Goal: Task Accomplishment & Management: Manage account settings

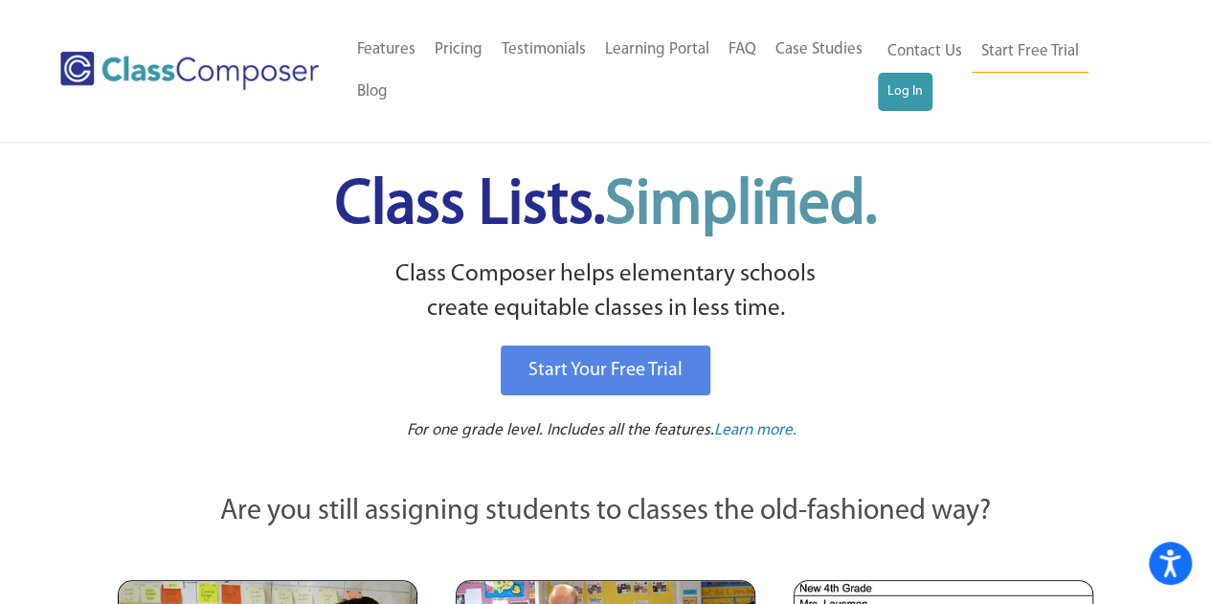
click at [1044, 244] on h1 "Class Lists. Simplified." at bounding box center [606, 206] width 944 height 87
click at [897, 97] on link "Log In" at bounding box center [905, 92] width 55 height 38
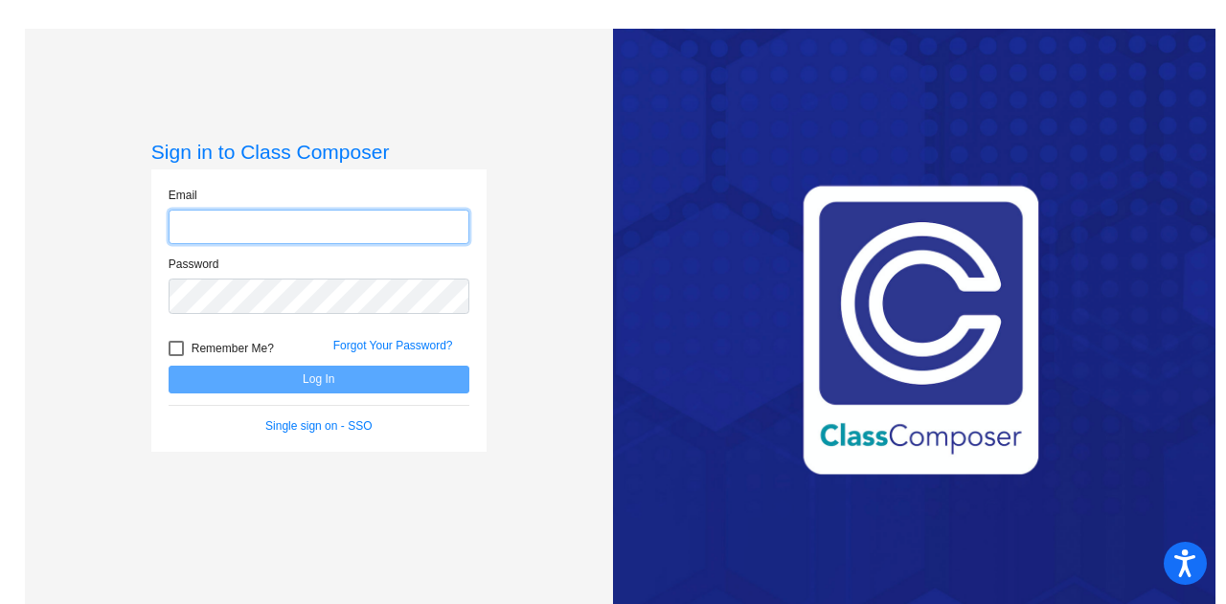
type input "[EMAIL_ADDRESS][DOMAIN_NAME]"
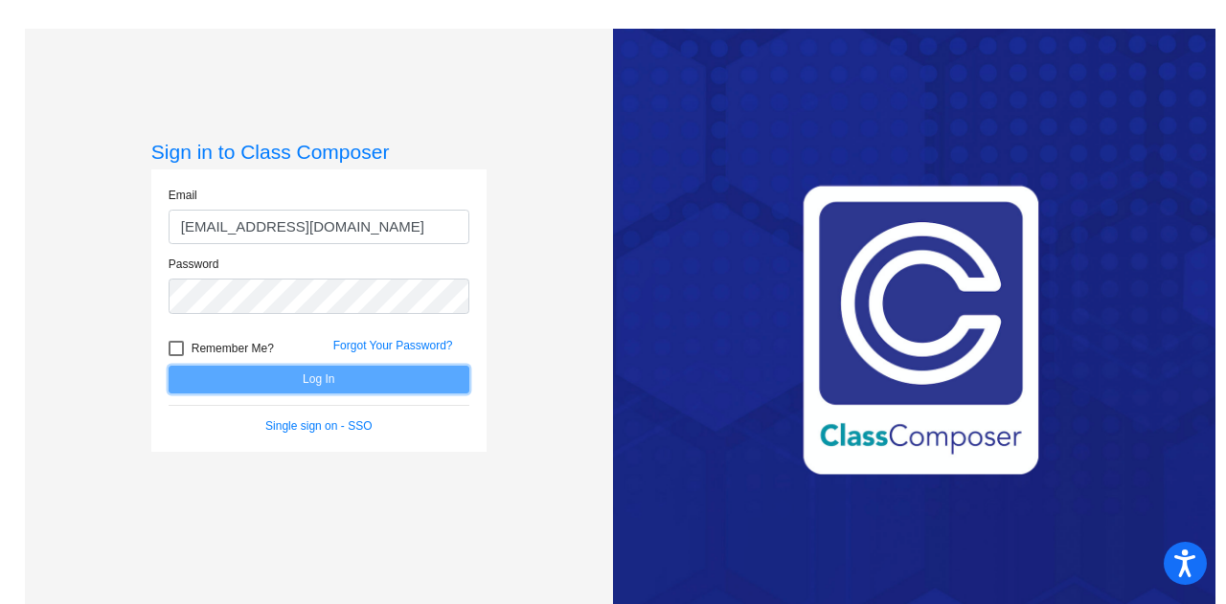
click at [339, 377] on button "Log In" at bounding box center [319, 380] width 301 height 28
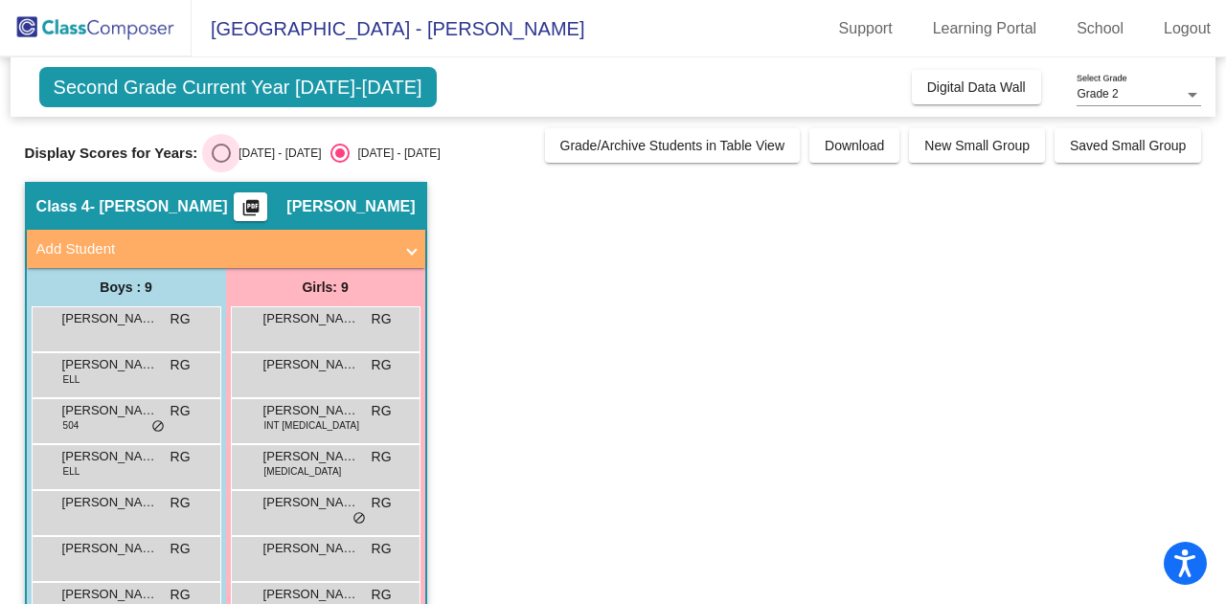
click at [226, 156] on div "Select an option" at bounding box center [221, 153] width 19 height 19
click at [221, 163] on input "[DATE] - [DATE]" at bounding box center [220, 163] width 1 height 1
radio input "true"
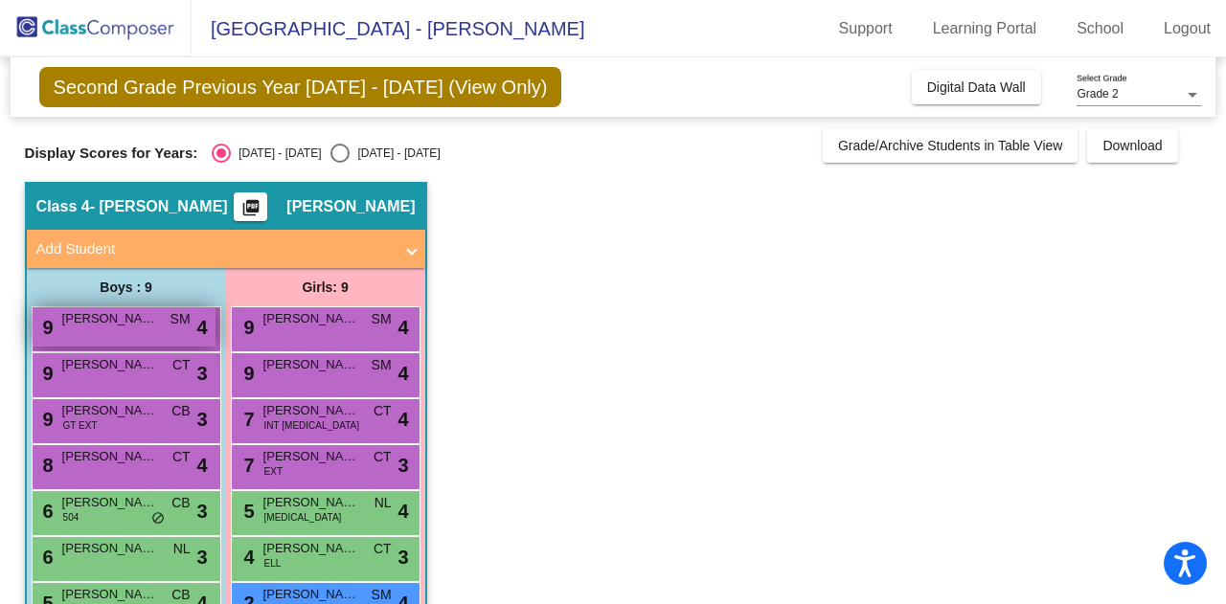
click at [142, 317] on span "[PERSON_NAME]" at bounding box center [110, 318] width 96 height 19
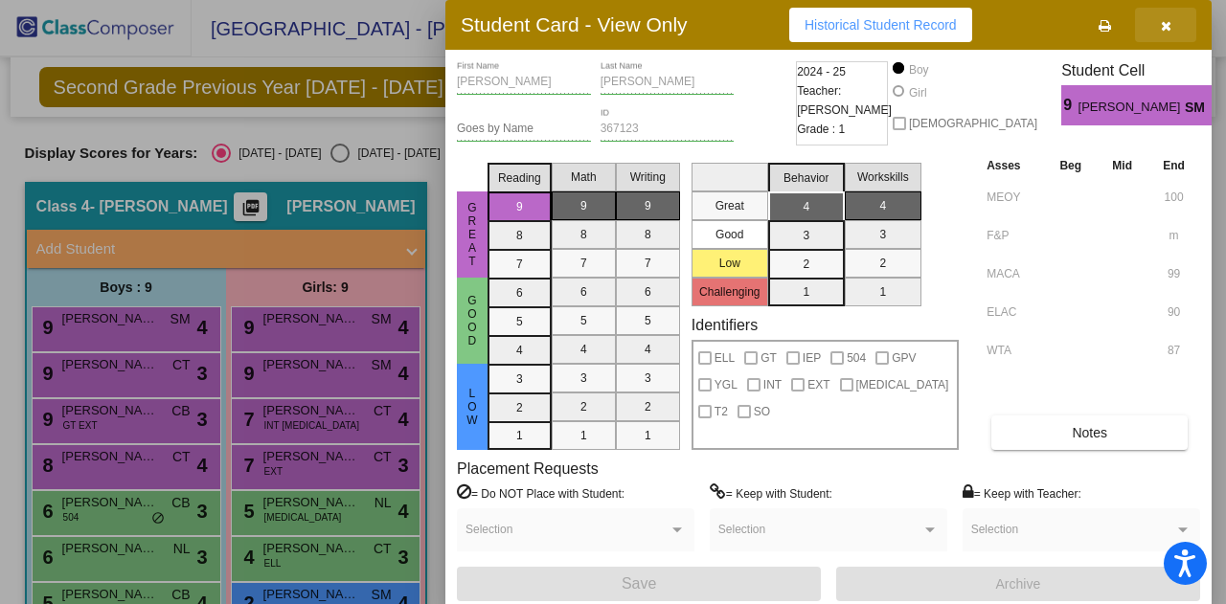
click at [1176, 24] on button "button" at bounding box center [1165, 25] width 61 height 34
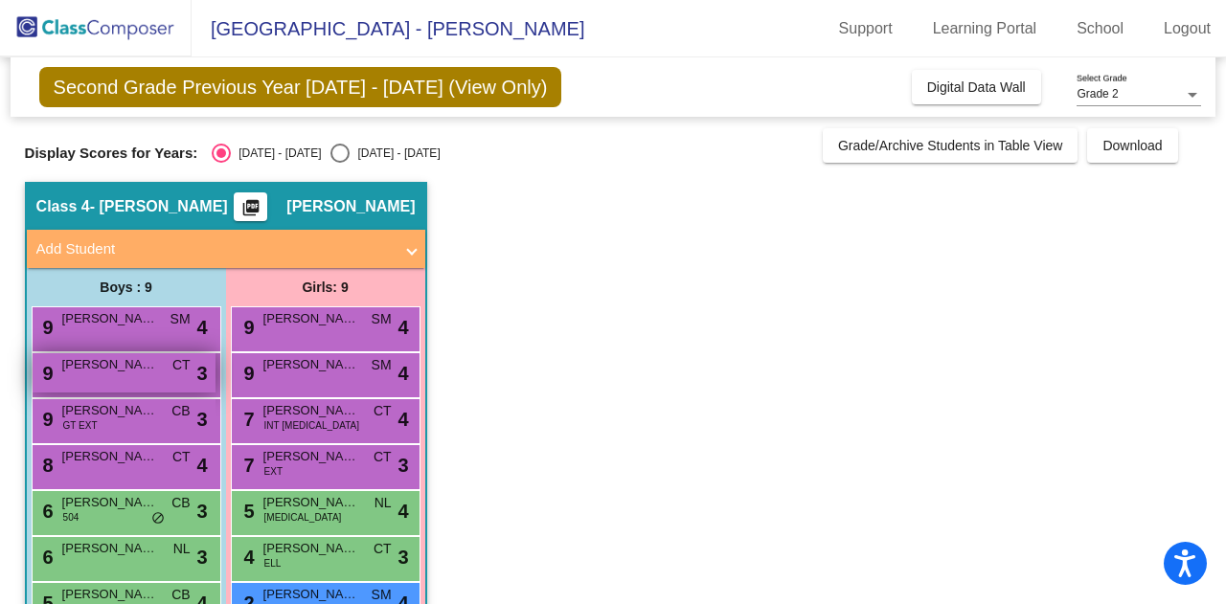
click at [141, 377] on div "9 [PERSON_NAME] CT lock do_not_disturb_alt 3" at bounding box center [124, 372] width 183 height 39
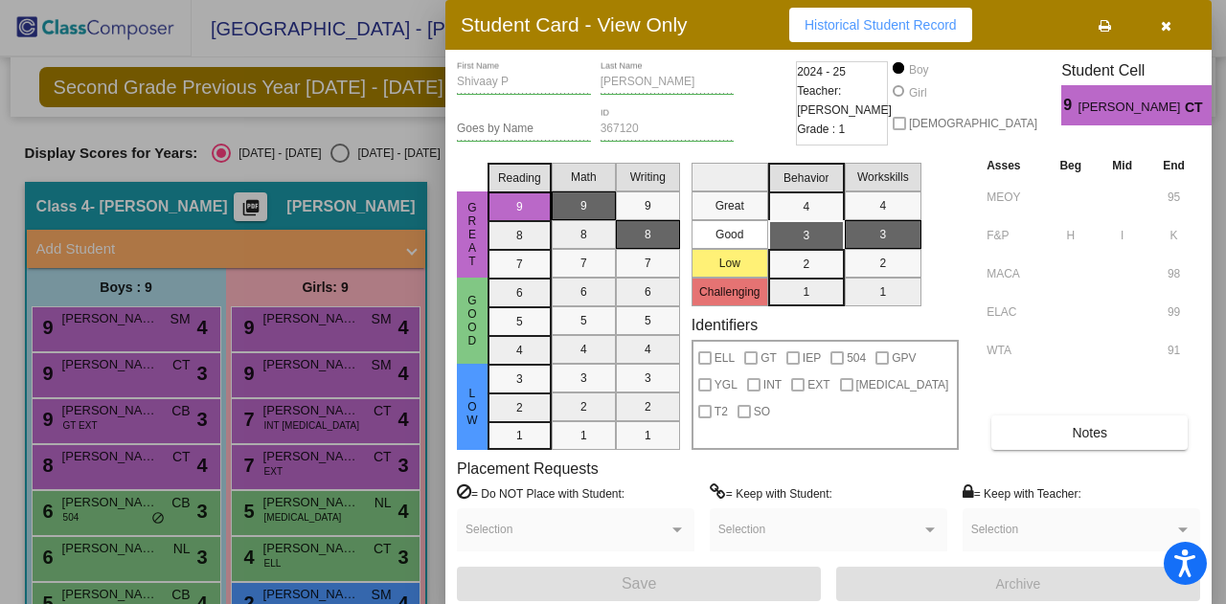
click at [1176, 23] on button "button" at bounding box center [1165, 25] width 61 height 34
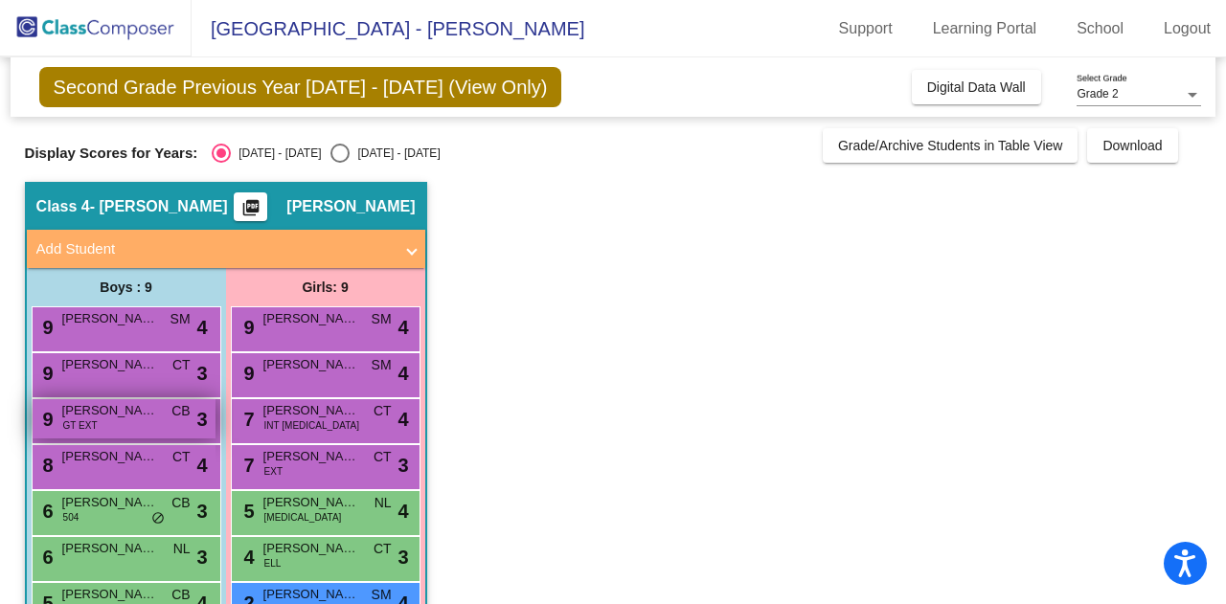
click at [131, 413] on span "[PERSON_NAME]" at bounding box center [110, 410] width 96 height 19
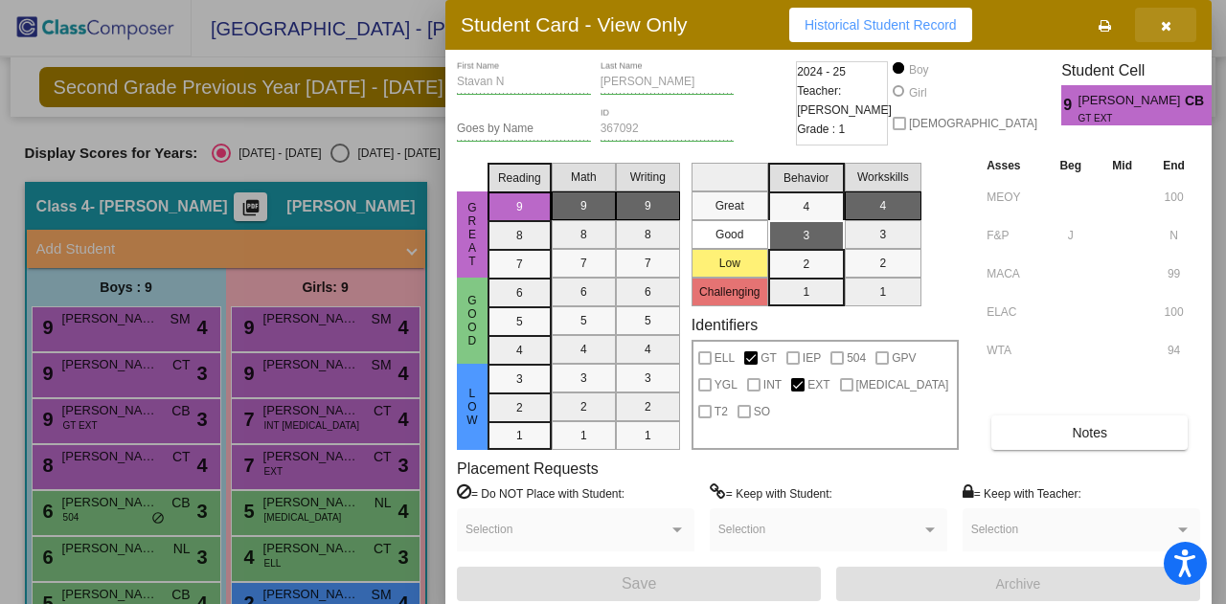
click at [1168, 32] on icon "button" at bounding box center [1165, 25] width 11 height 13
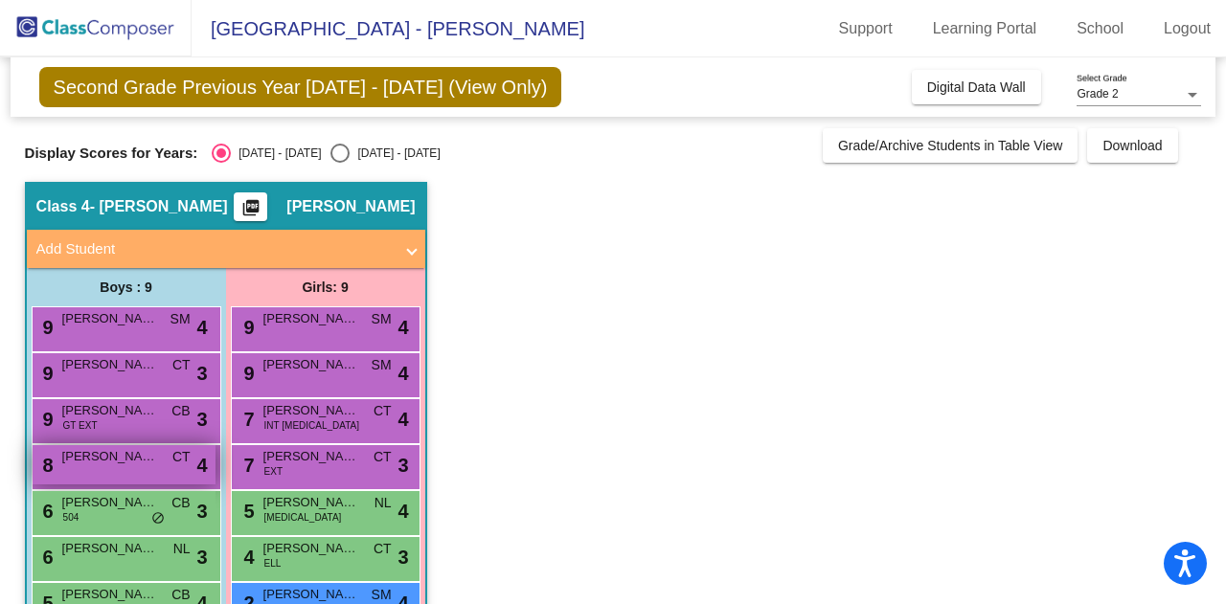
click at [137, 472] on div "8 [PERSON_NAME] CT lock do_not_disturb_alt 4" at bounding box center [124, 464] width 183 height 39
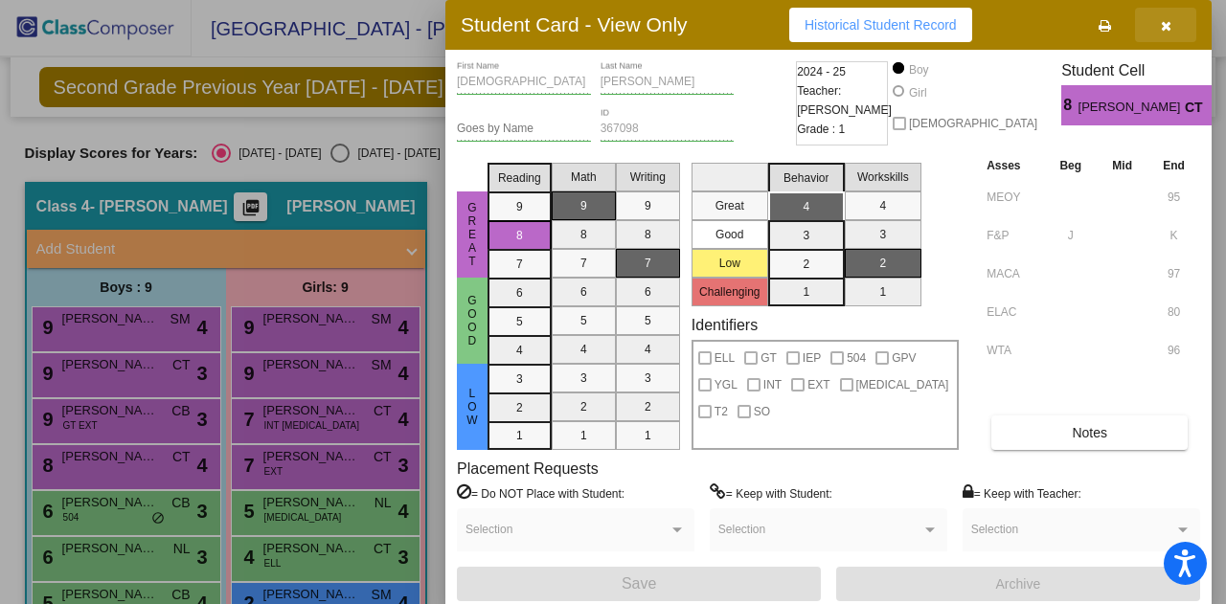
click at [1166, 29] on icon "button" at bounding box center [1165, 25] width 11 height 13
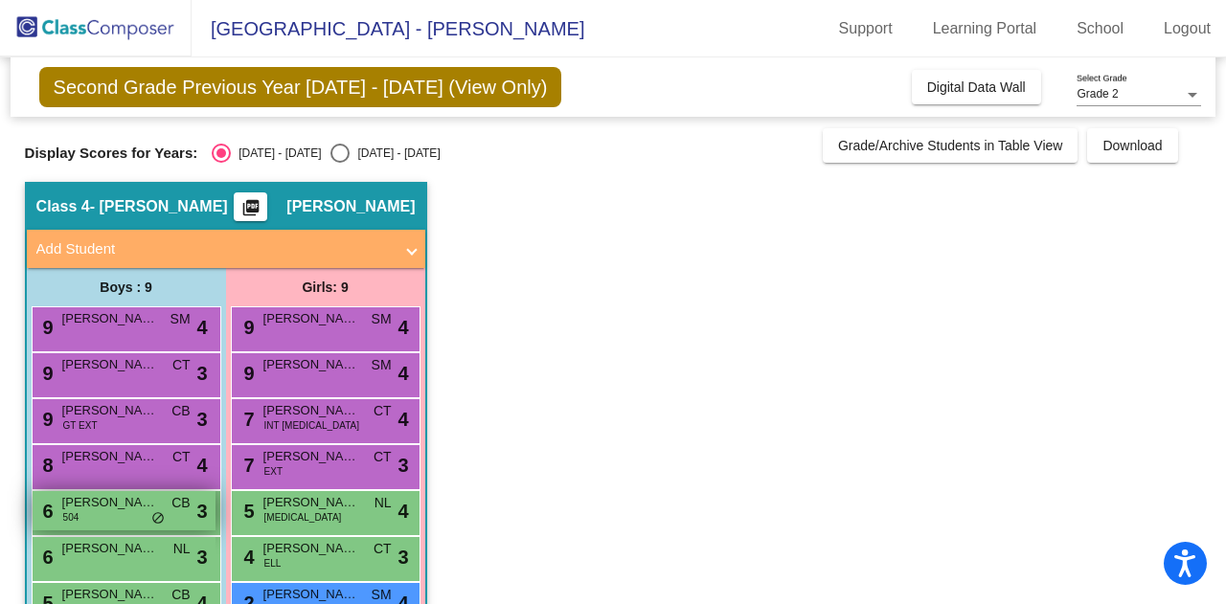
click at [115, 506] on span "[PERSON_NAME]" at bounding box center [110, 502] width 96 height 19
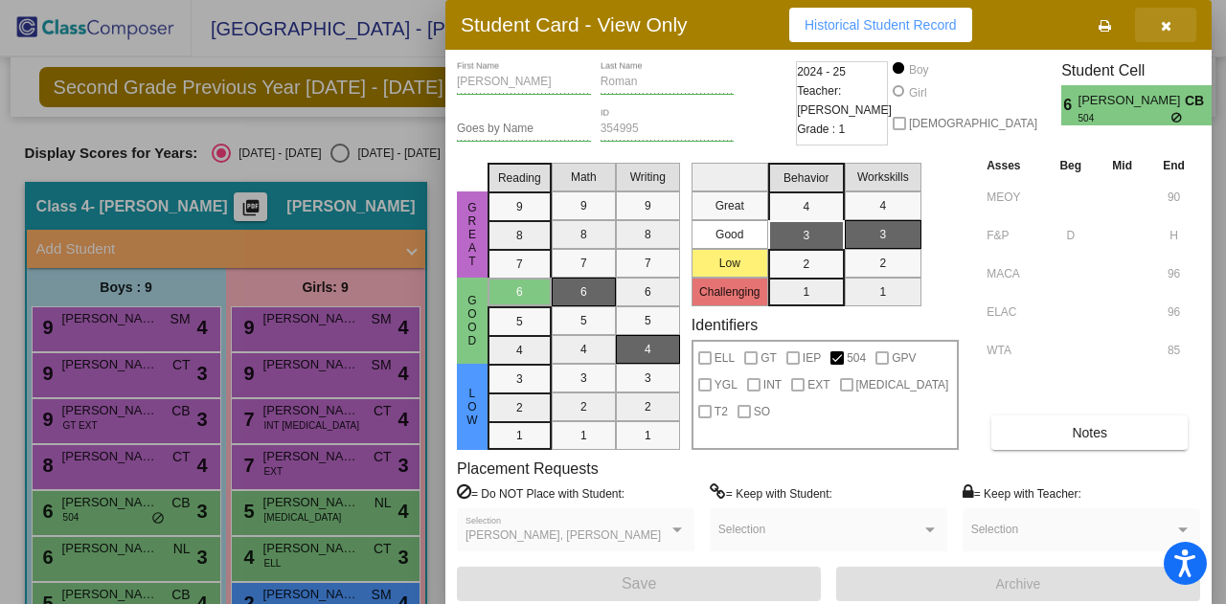
click at [1166, 32] on icon "button" at bounding box center [1165, 25] width 11 height 13
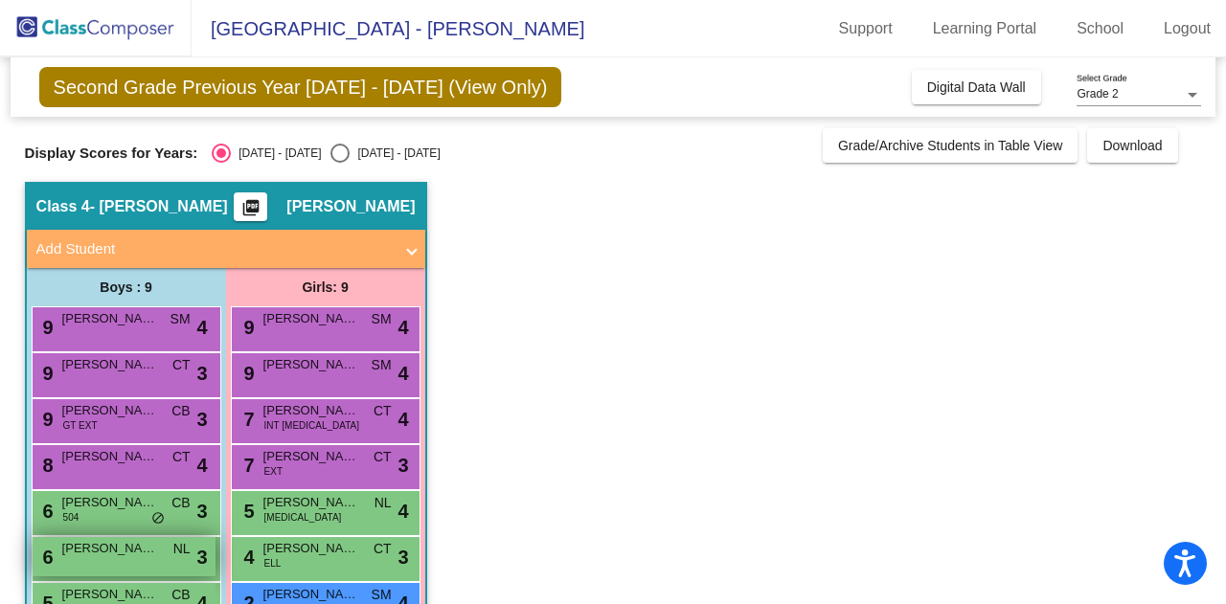
click at [119, 564] on div "6 [PERSON_NAME] NL lock do_not_disturb_alt 3" at bounding box center [124, 556] width 183 height 39
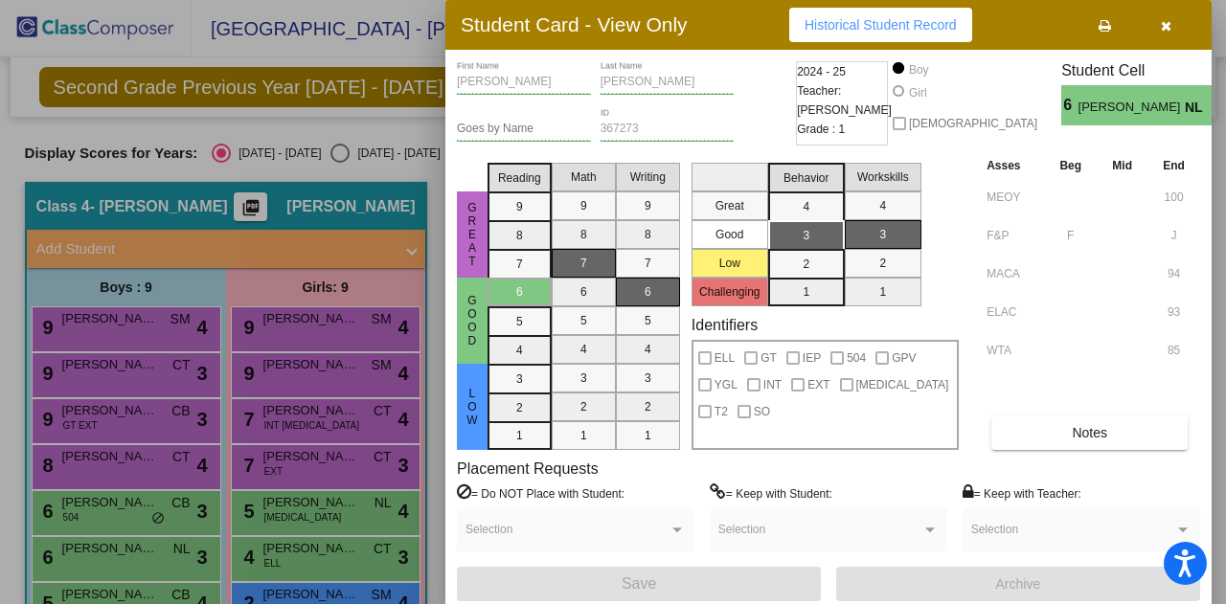
click at [1174, 28] on button "button" at bounding box center [1165, 25] width 61 height 34
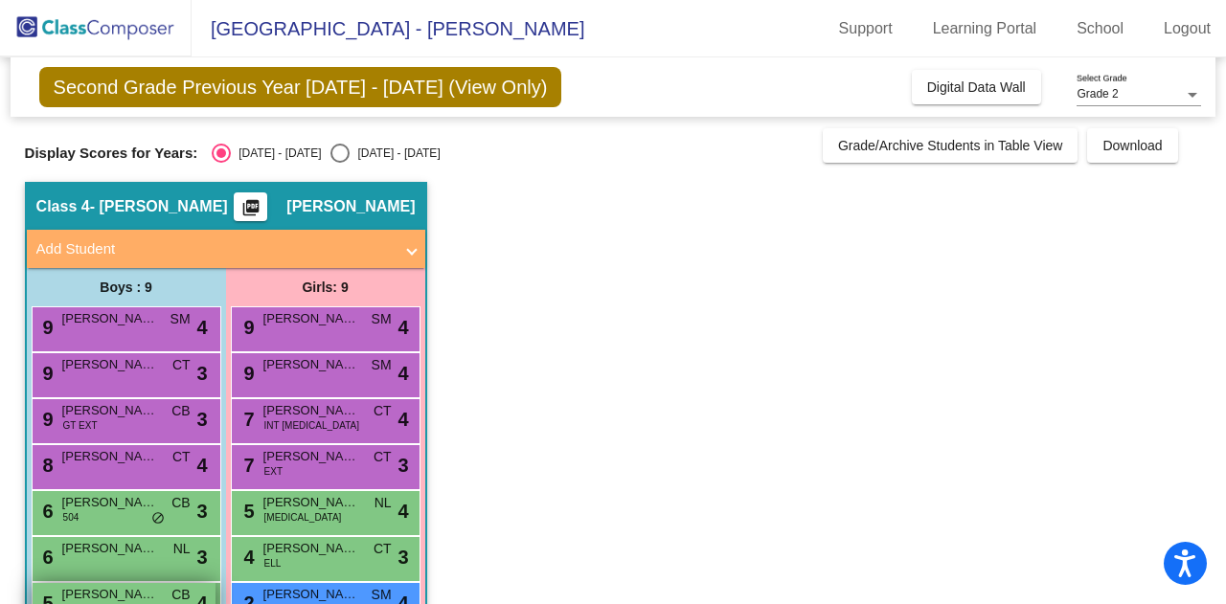
click at [123, 591] on span "[PERSON_NAME]" at bounding box center [110, 594] width 96 height 19
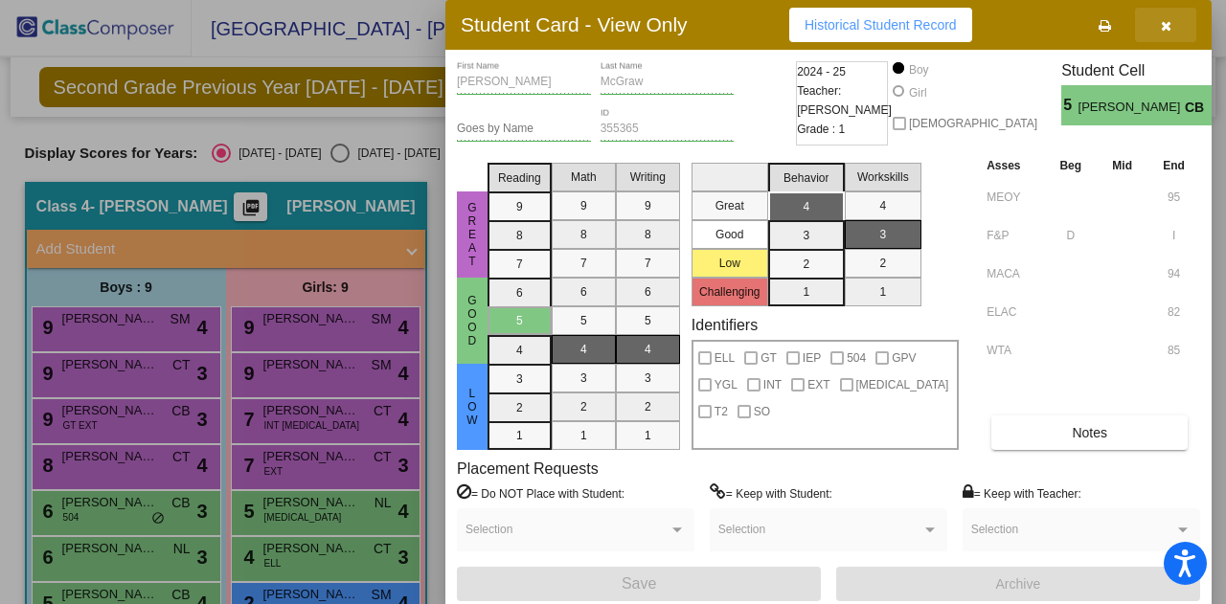
click at [1176, 35] on button "button" at bounding box center [1165, 25] width 61 height 34
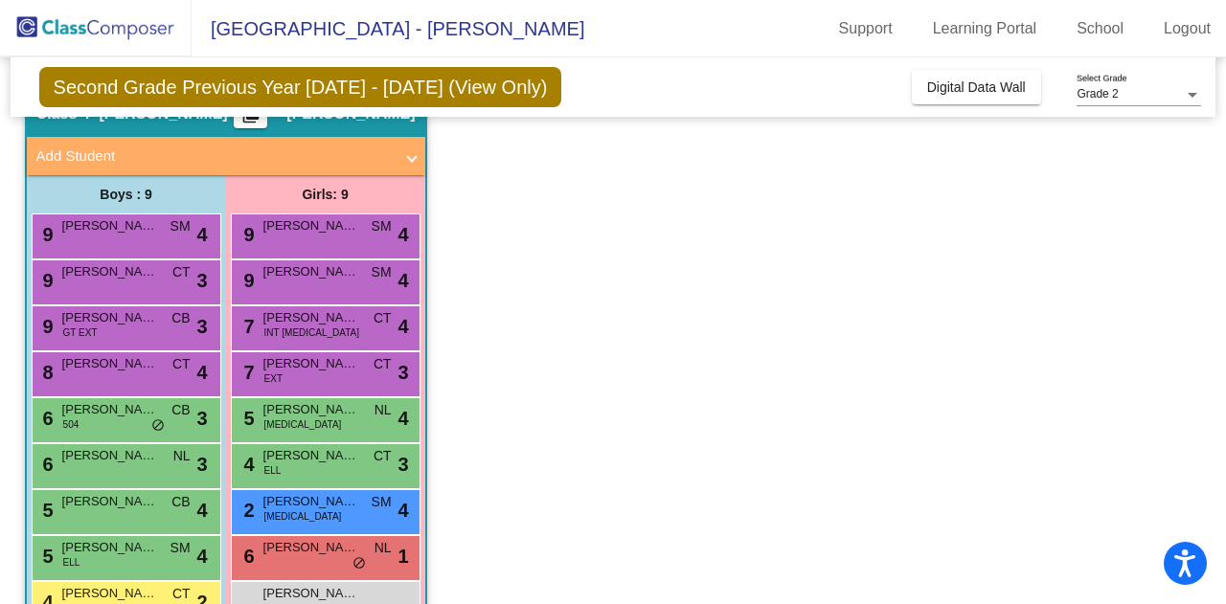
scroll to position [146, 0]
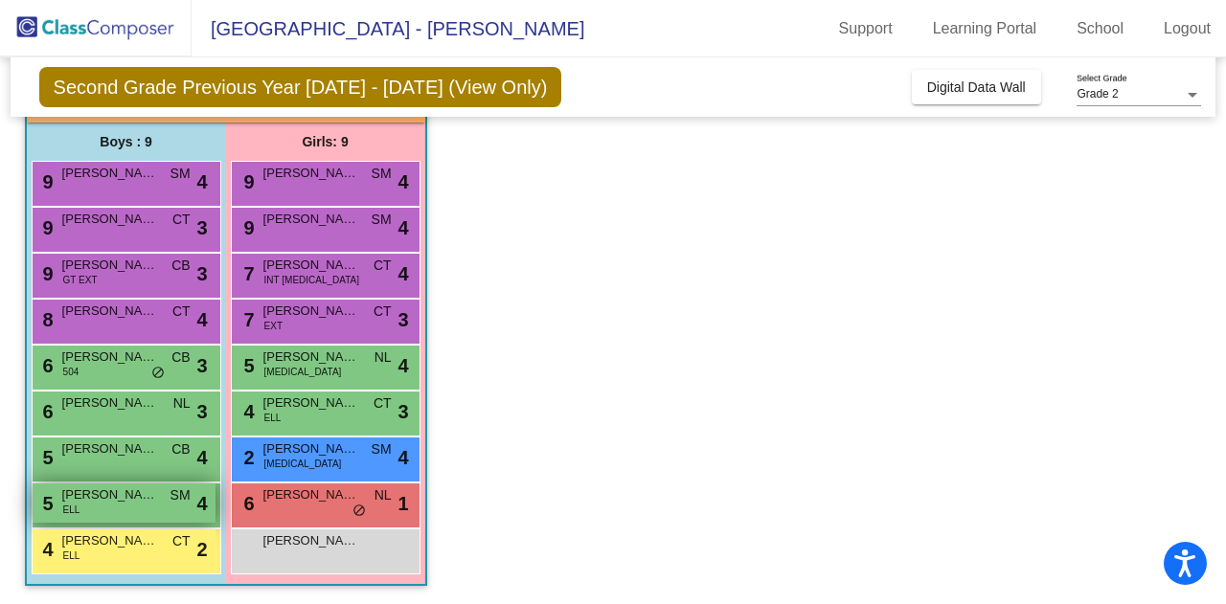
click at [118, 512] on div "5 [PERSON_NAME] [PERSON_NAME] lock do_not_disturb_alt 4" at bounding box center [124, 503] width 183 height 39
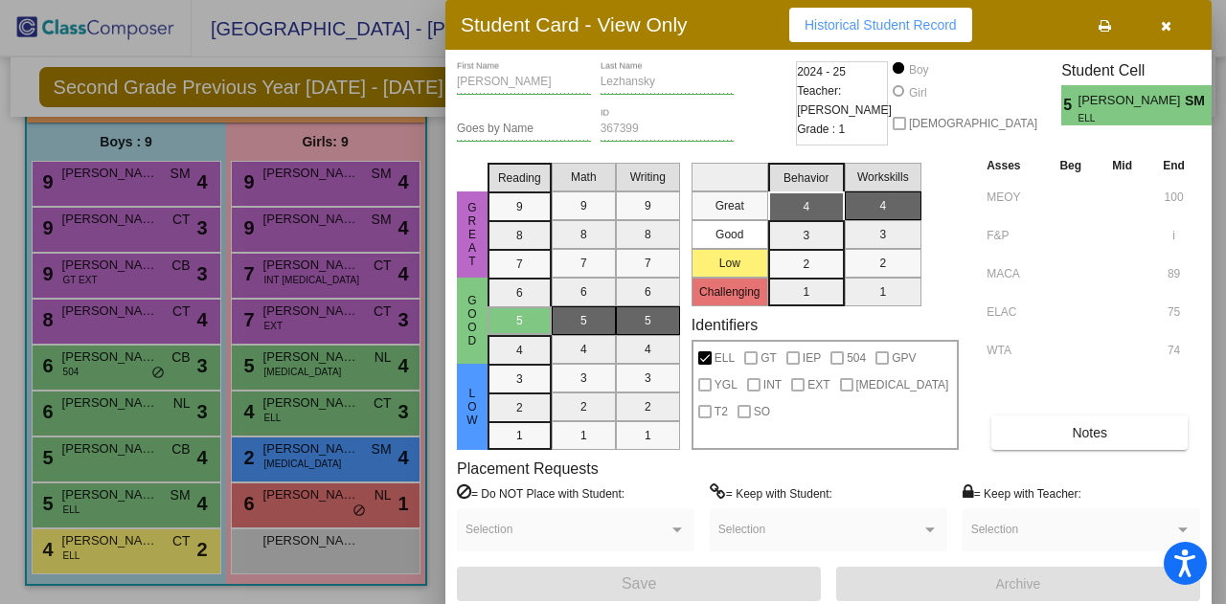
click at [1180, 30] on button "button" at bounding box center [1165, 25] width 61 height 34
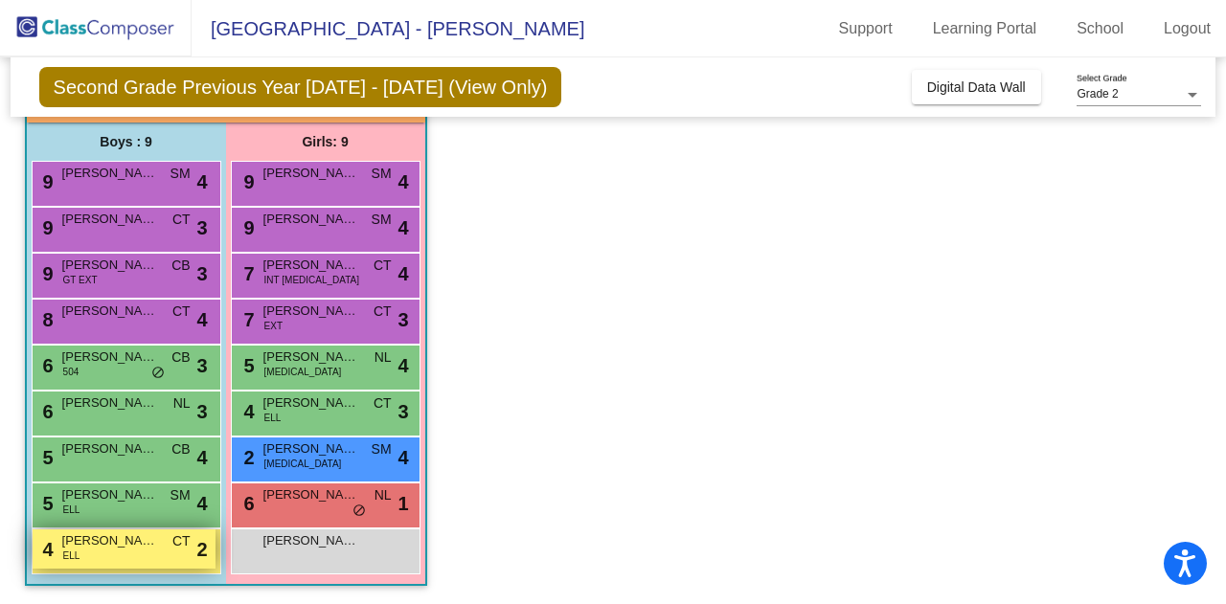
click at [111, 555] on div "4 [PERSON_NAME] ELL CT lock do_not_disturb_alt 2" at bounding box center [124, 548] width 183 height 39
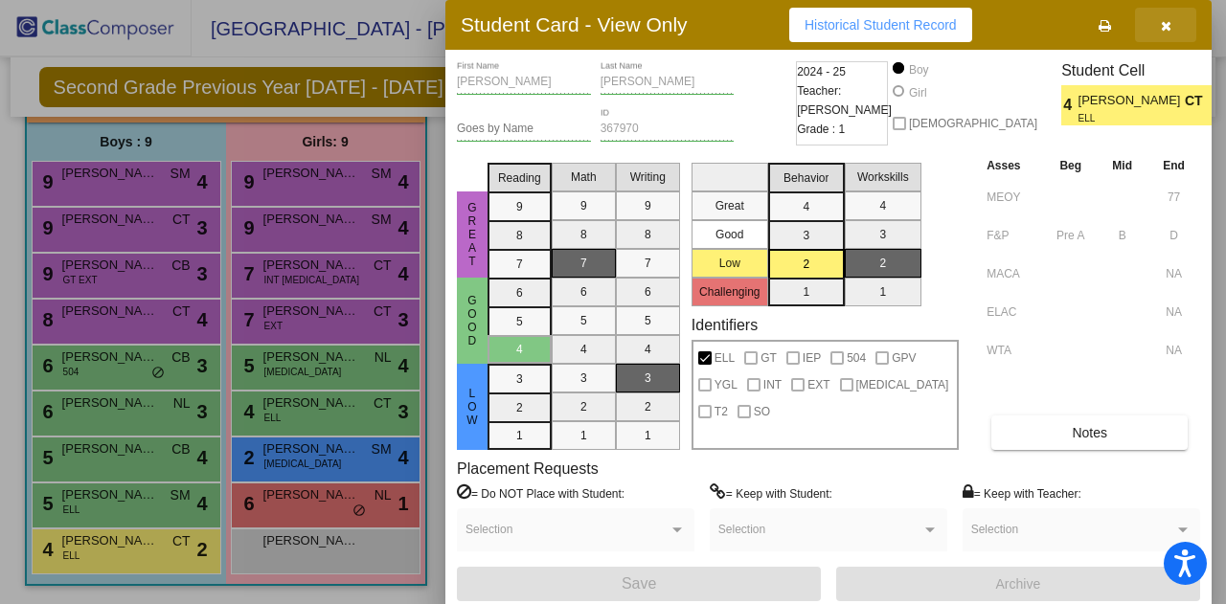
click at [1168, 27] on icon "button" at bounding box center [1165, 25] width 11 height 13
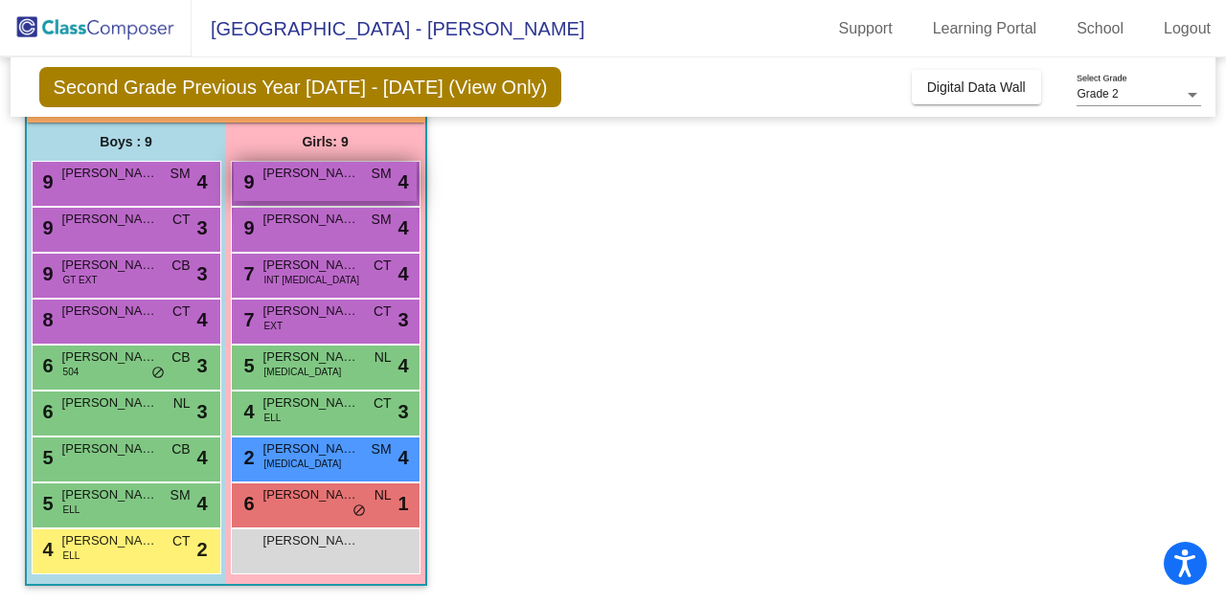
click at [327, 184] on div "9 [PERSON_NAME] SM lock do_not_disturb_alt 4" at bounding box center [325, 181] width 183 height 39
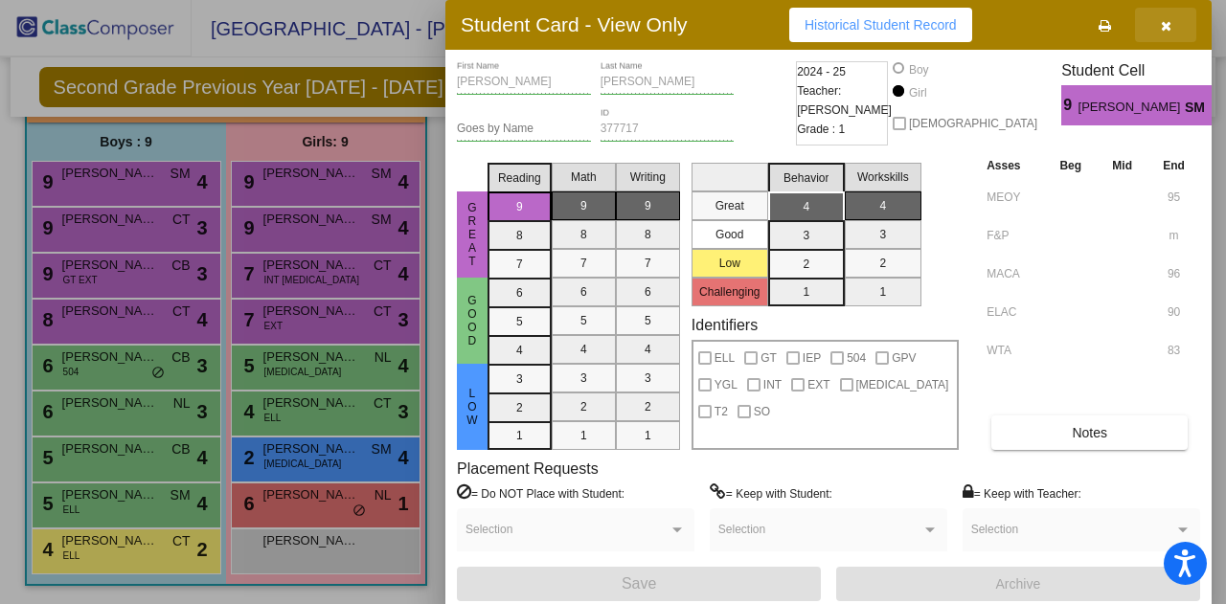
click at [1168, 28] on icon "button" at bounding box center [1165, 25] width 11 height 13
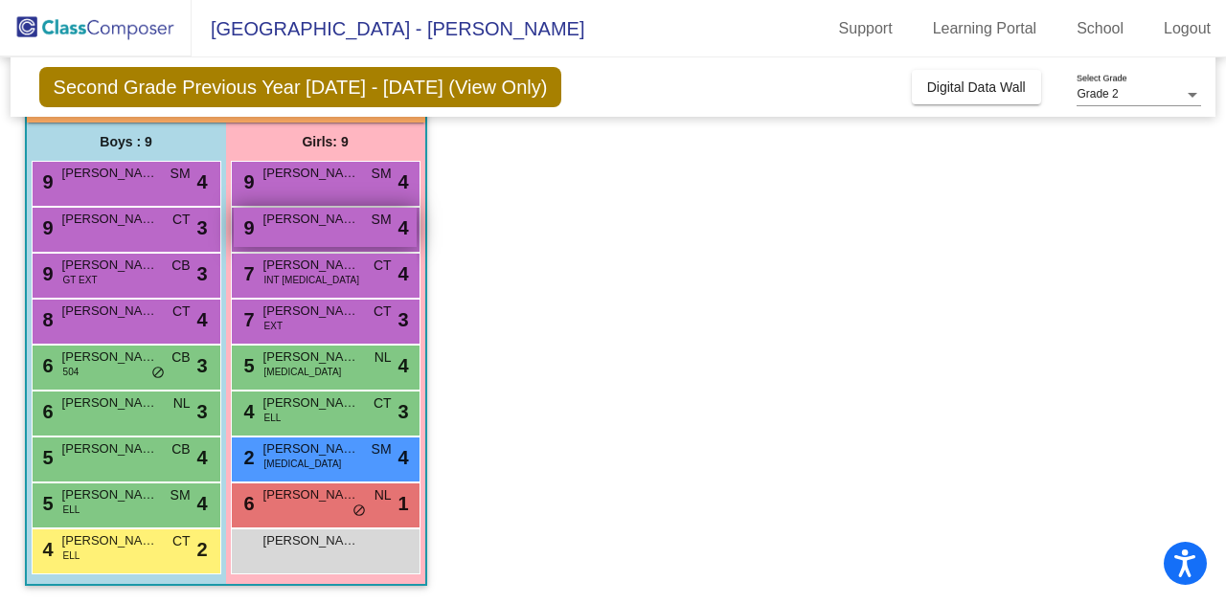
click at [336, 235] on div "9 [PERSON_NAME] SM lock do_not_disturb_alt 4" at bounding box center [325, 227] width 183 height 39
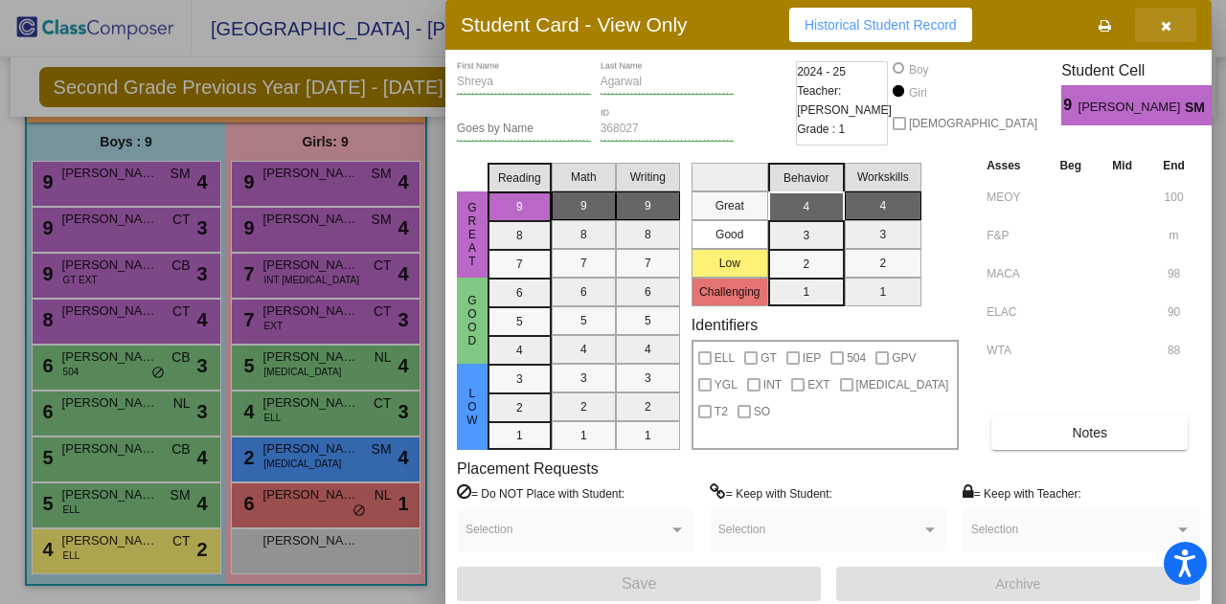
click at [1166, 28] on icon "button" at bounding box center [1165, 25] width 11 height 13
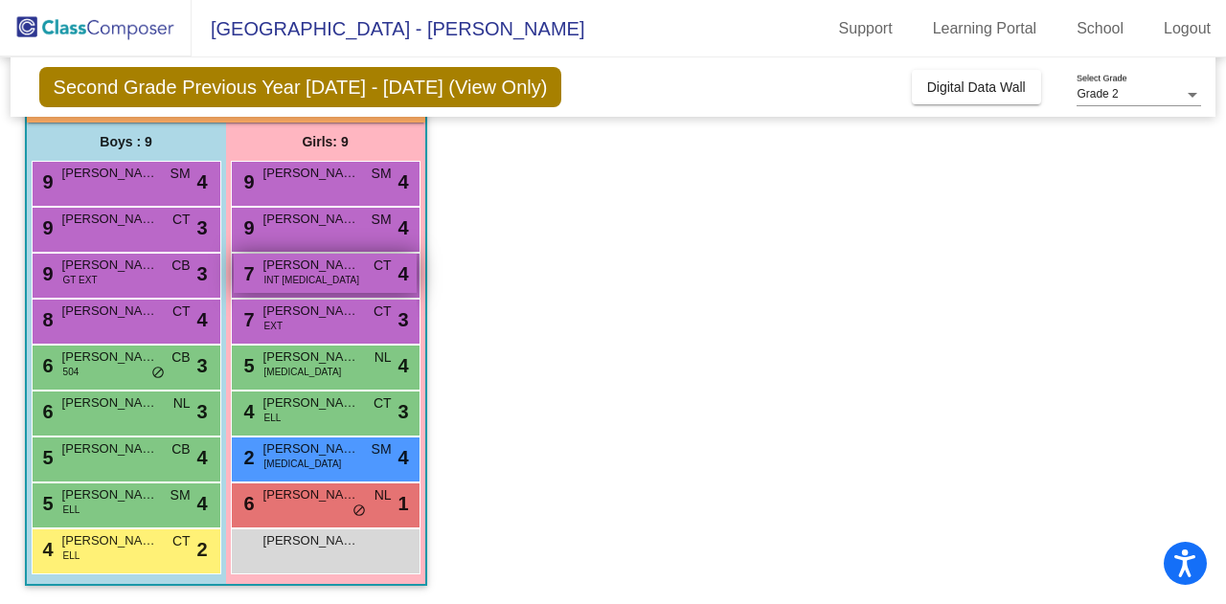
click at [316, 274] on div "7 [PERSON_NAME] INT [MEDICAL_DATA] CT lock do_not_disturb_alt 4" at bounding box center [325, 273] width 183 height 39
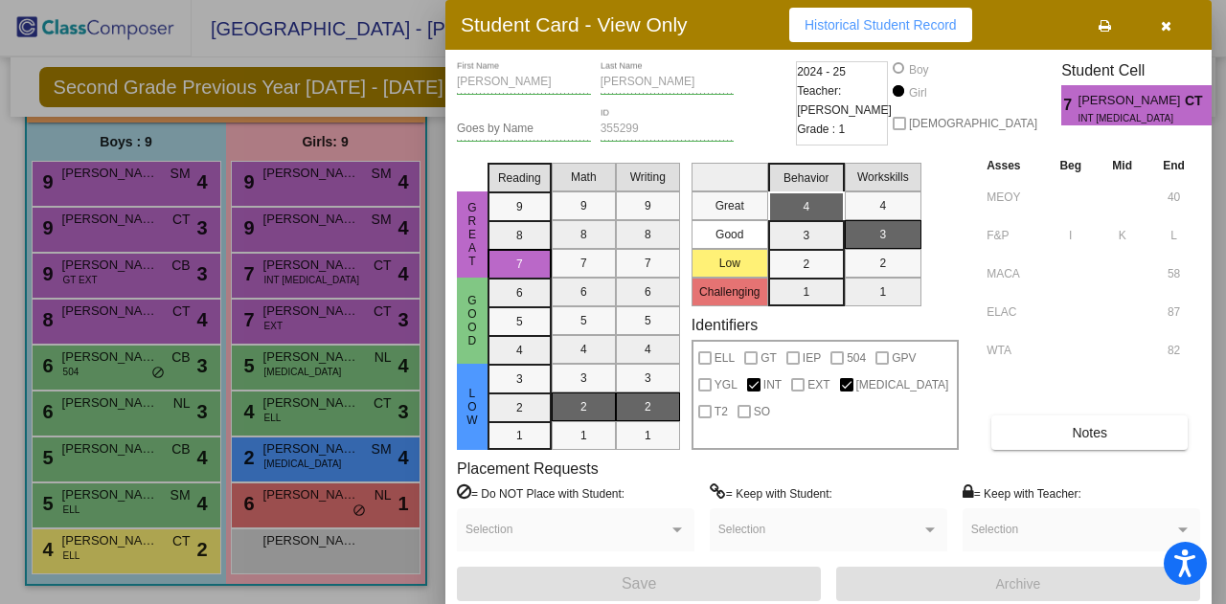
click at [1176, 28] on button "button" at bounding box center [1165, 25] width 61 height 34
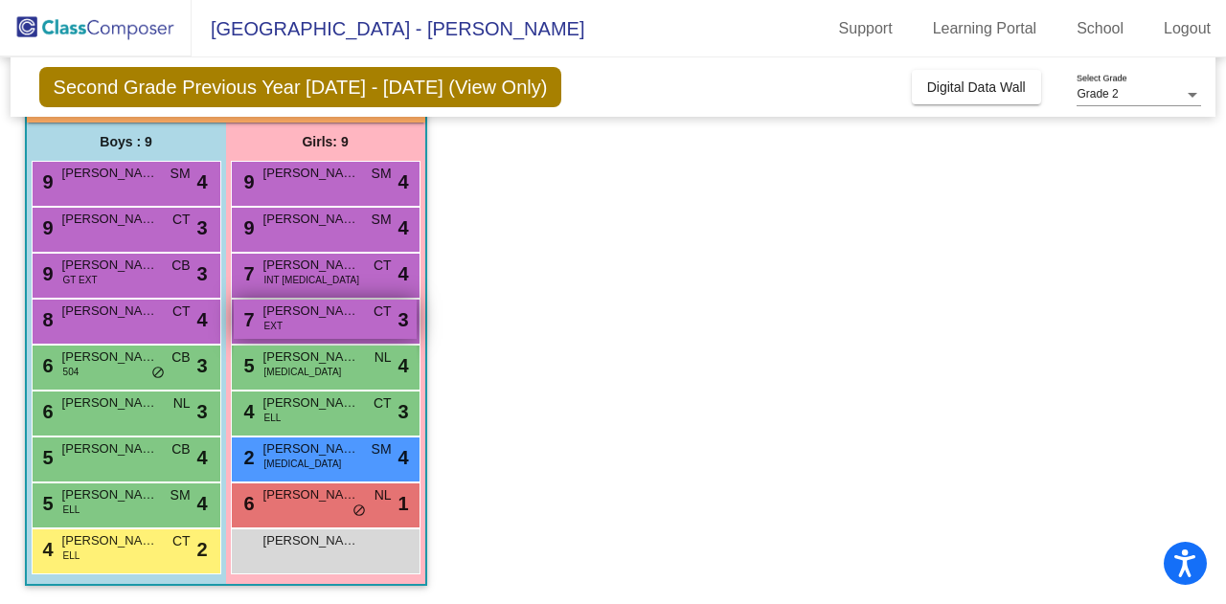
click at [333, 321] on div "7 [PERSON_NAME] EXT CT lock do_not_disturb_alt 3" at bounding box center [325, 319] width 183 height 39
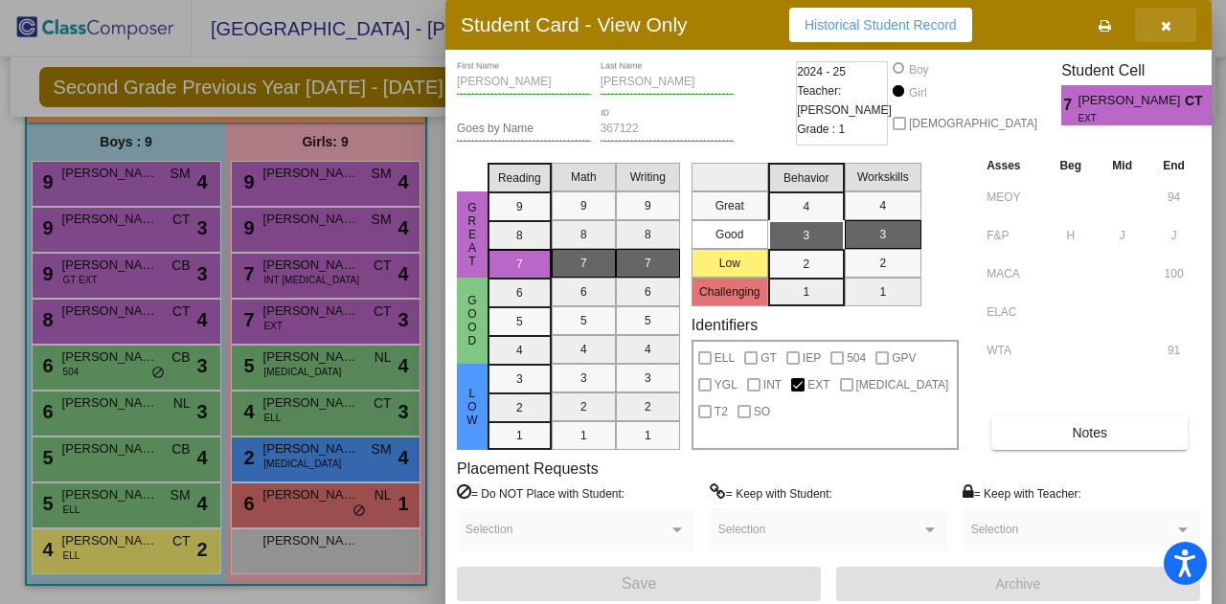
click at [1163, 30] on icon "button" at bounding box center [1165, 25] width 11 height 13
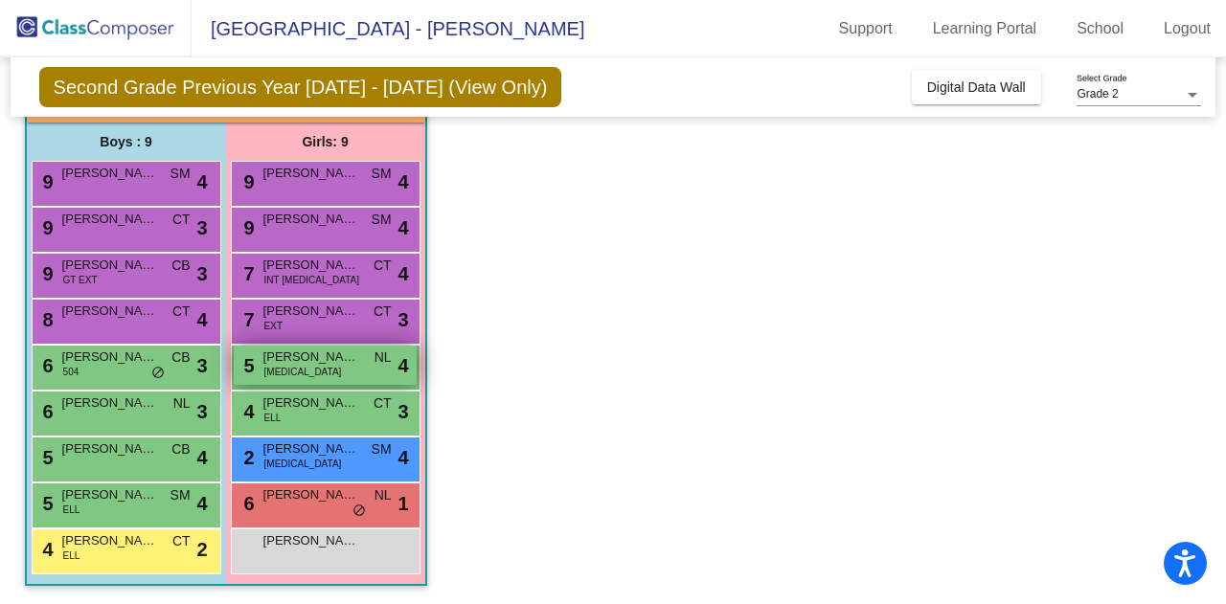
click at [303, 372] on div "5 [PERSON_NAME] [MEDICAL_DATA] NL lock do_not_disturb_alt 4" at bounding box center [325, 365] width 183 height 39
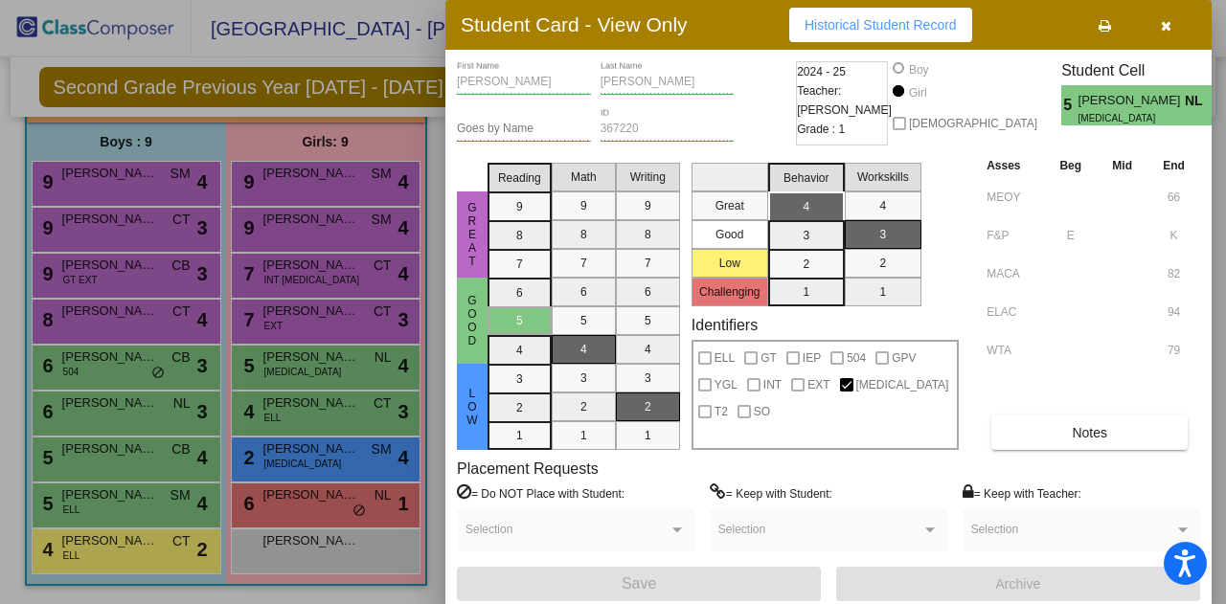
click at [1170, 33] on button "button" at bounding box center [1165, 25] width 61 height 34
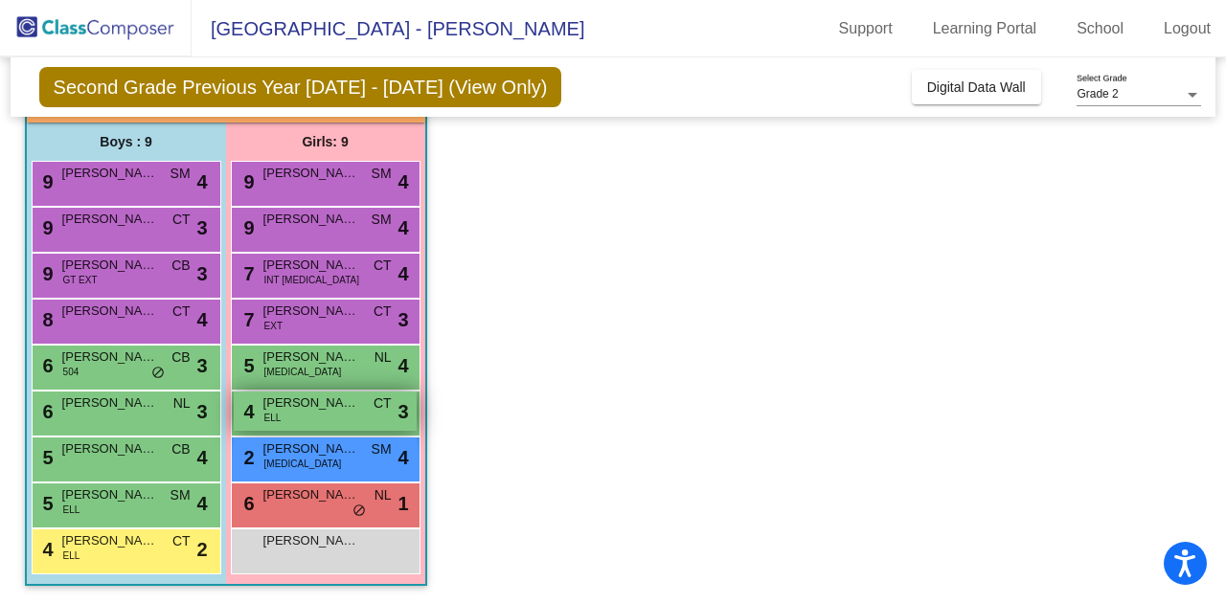
click at [306, 416] on div "4 [PERSON_NAME] ELL CT lock do_not_disturb_alt 3" at bounding box center [325, 411] width 183 height 39
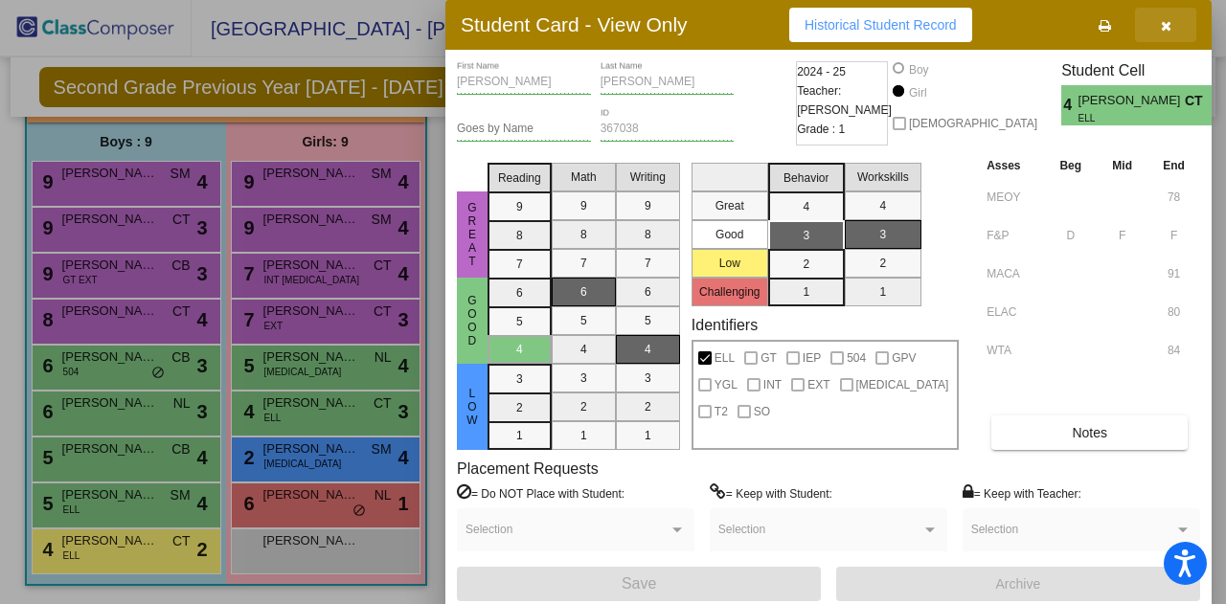
click at [1162, 22] on icon "button" at bounding box center [1165, 25] width 11 height 13
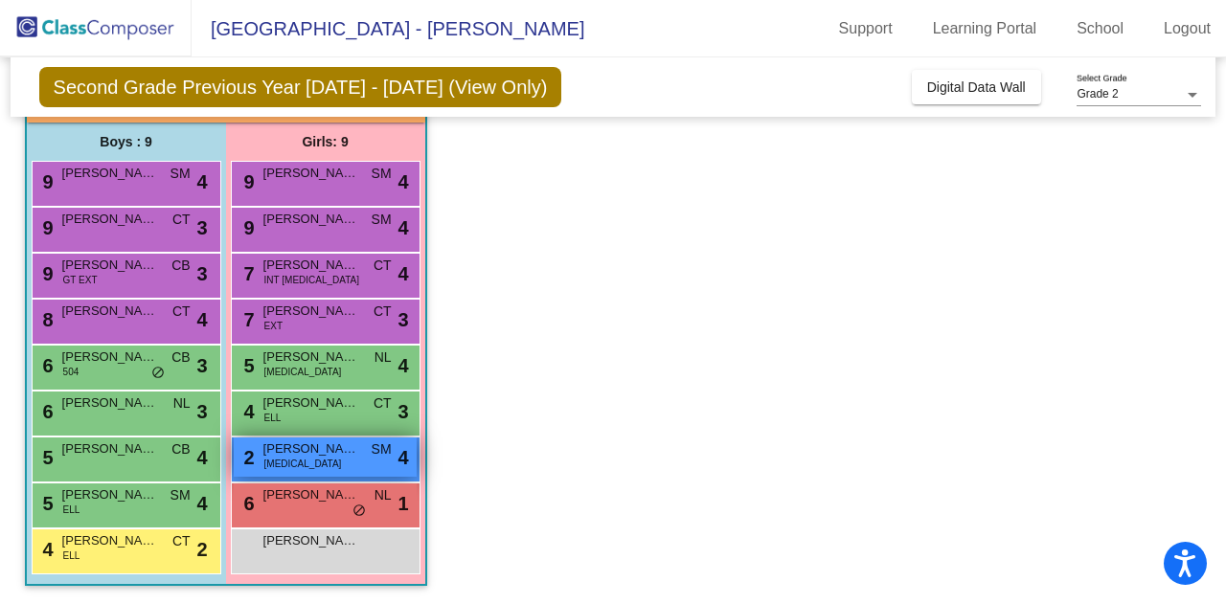
click at [311, 461] on div "2 Jassely [PERSON_NAME] [MEDICAL_DATA] SM lock do_not_disturb_alt 4" at bounding box center [325, 457] width 183 height 39
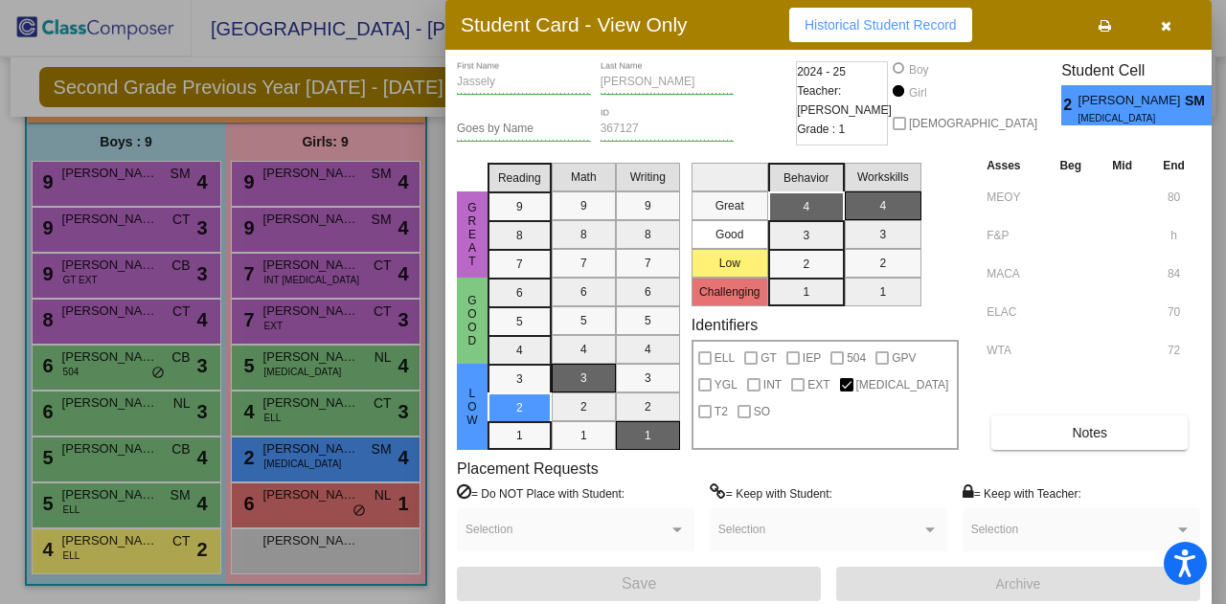
click at [304, 505] on div at bounding box center [613, 302] width 1226 height 604
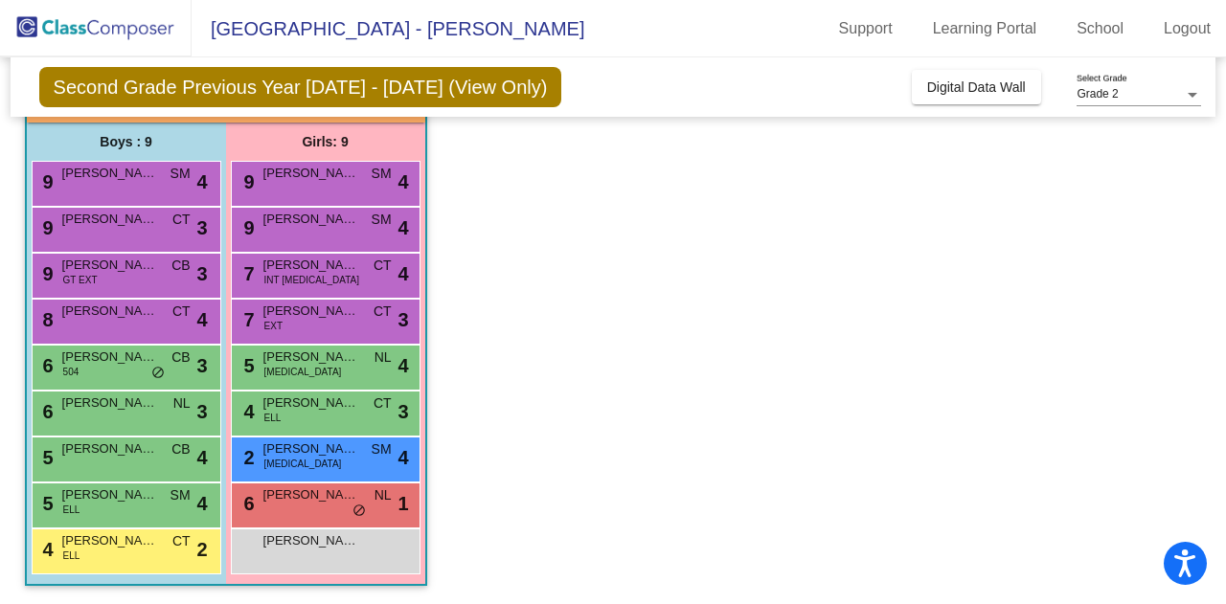
click at [304, 505] on div "6 [PERSON_NAME] NL lock do_not_disturb_alt 1" at bounding box center [325, 503] width 183 height 39
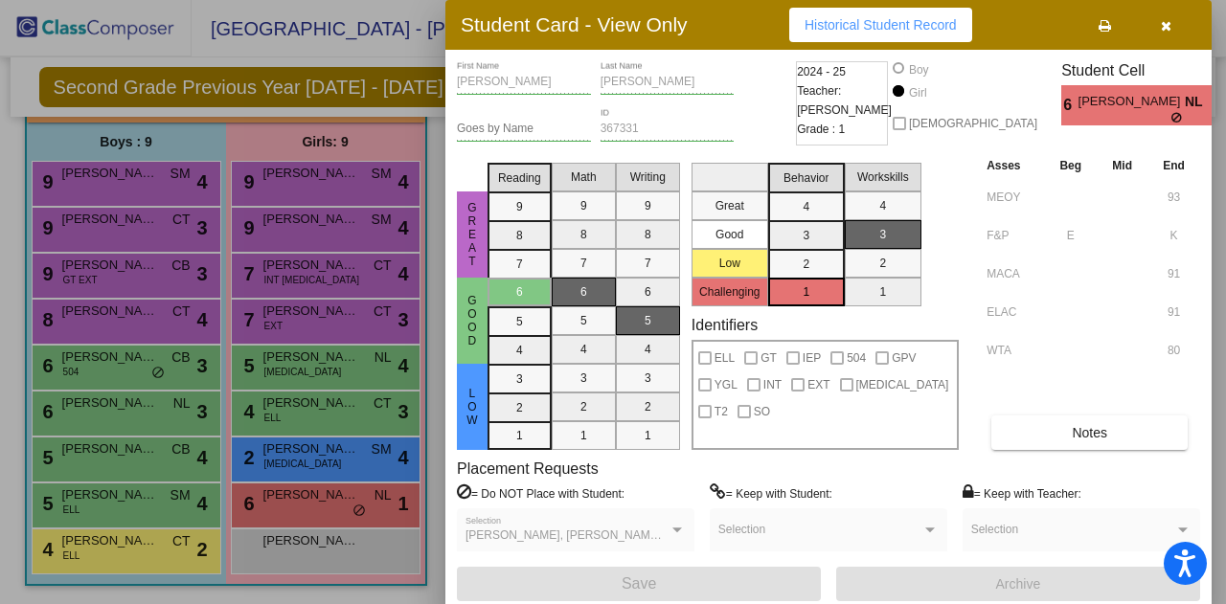
click at [1168, 30] on icon "button" at bounding box center [1165, 25] width 11 height 13
